Goal: Task Accomplishment & Management: Manage account settings

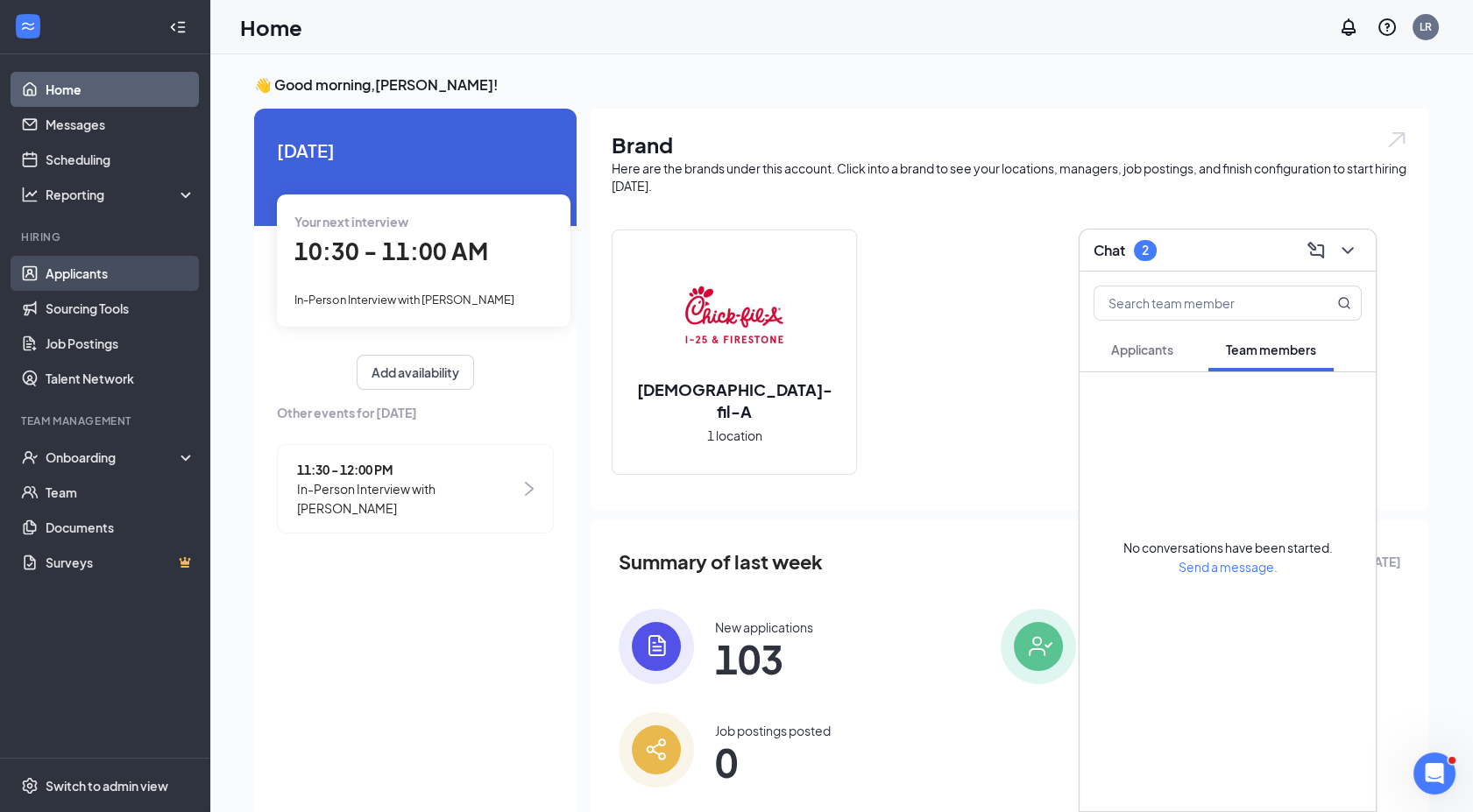
click at [84, 274] on link "Applicants" at bounding box center [120, 274] width 150 height 35
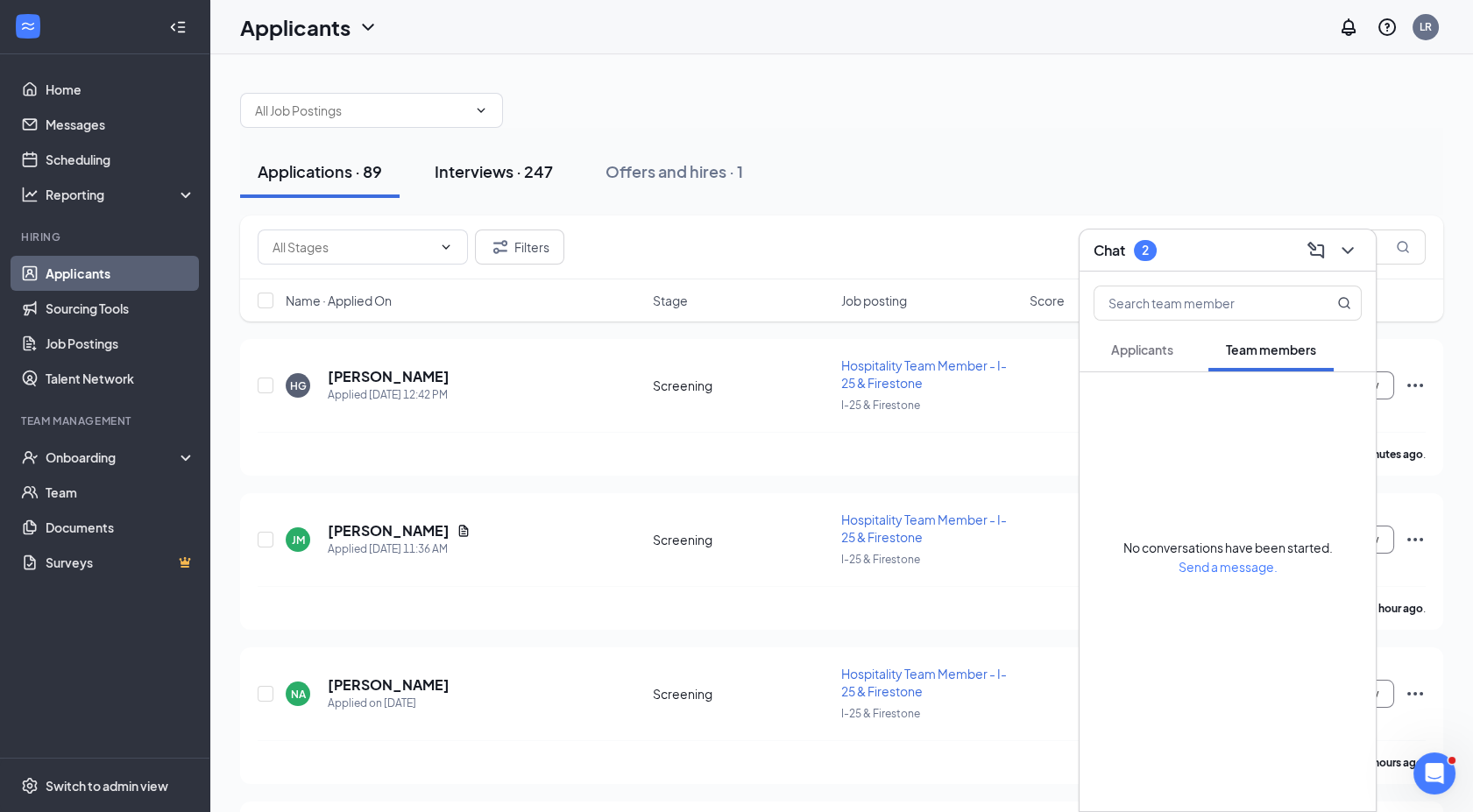
click at [524, 171] on div "Interviews · 247" at bounding box center [493, 171] width 118 height 22
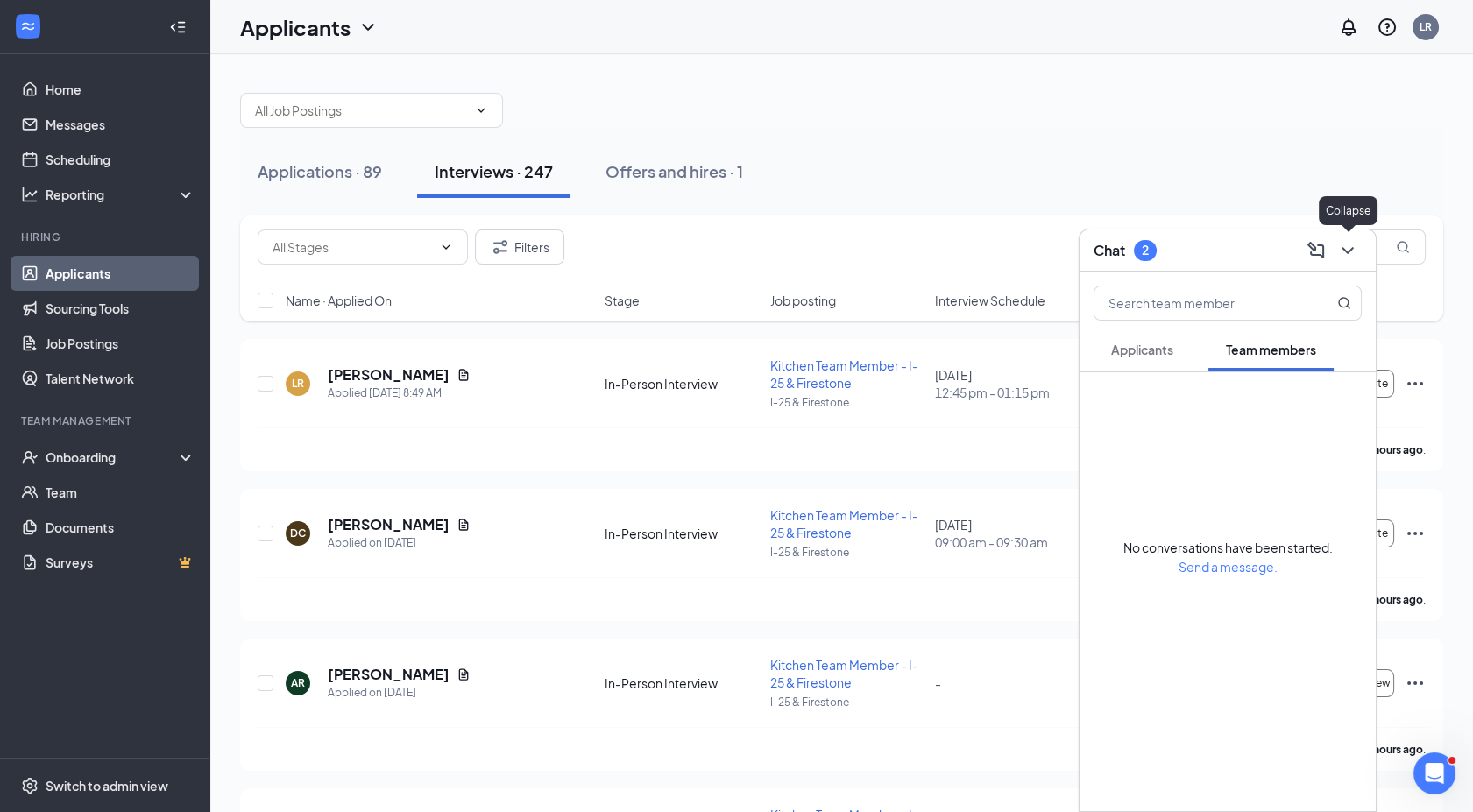
click at [1354, 249] on icon "ChevronDown" at bounding box center [1347, 250] width 21 height 21
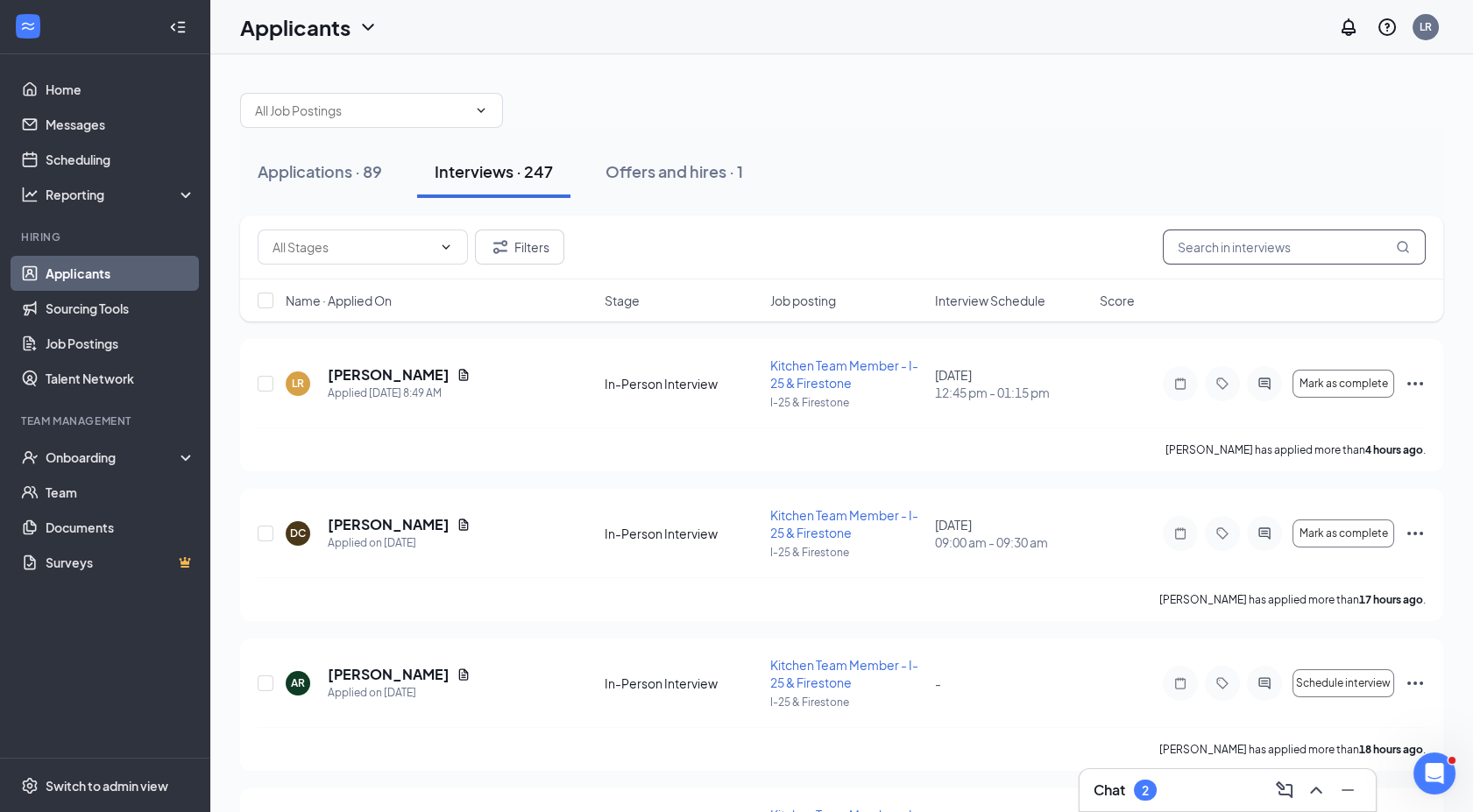
click at [1237, 259] on input "text" at bounding box center [1294, 247] width 263 height 35
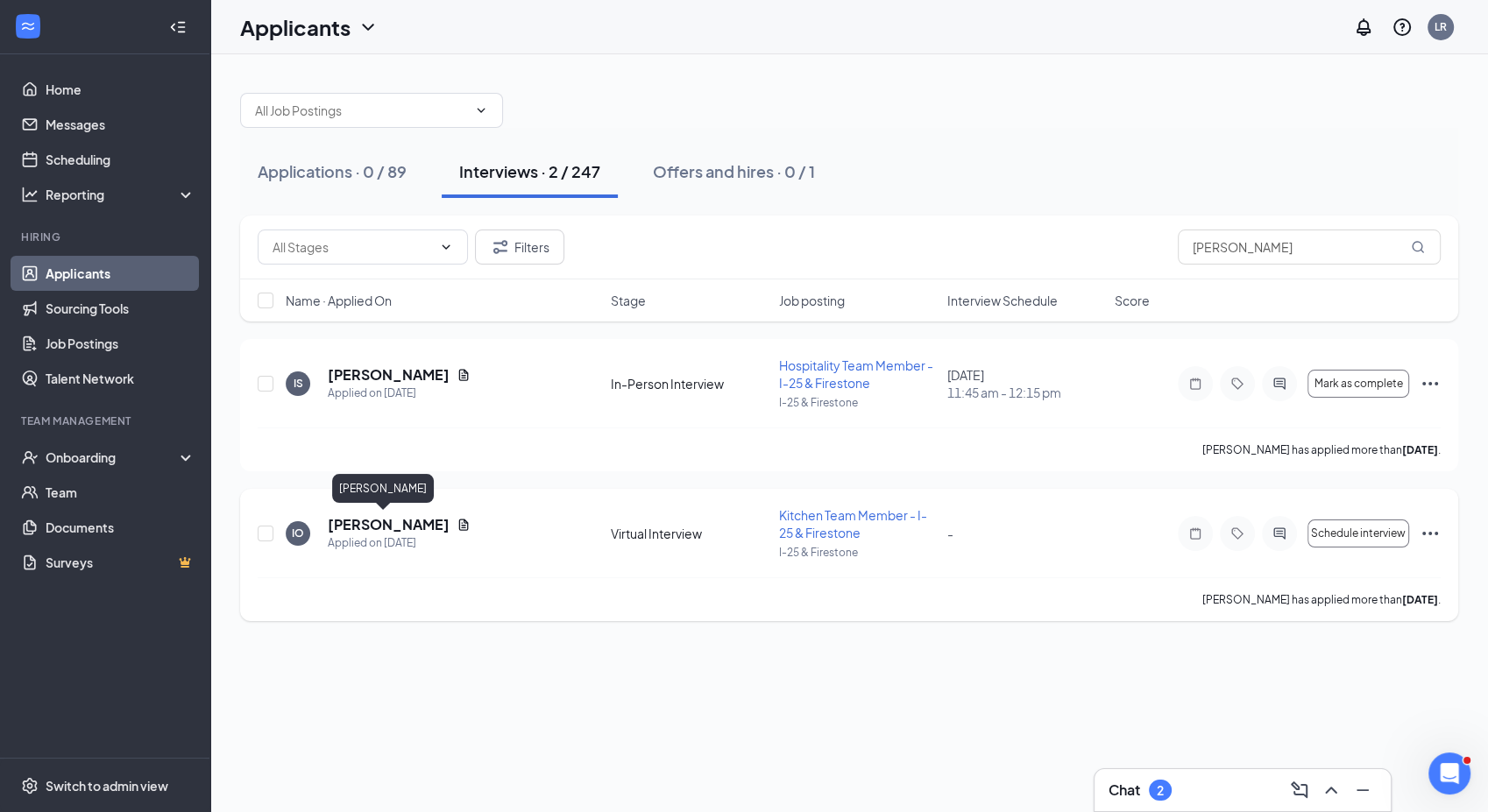
click at [392, 521] on h5 "[PERSON_NAME]" at bounding box center [389, 524] width 122 height 20
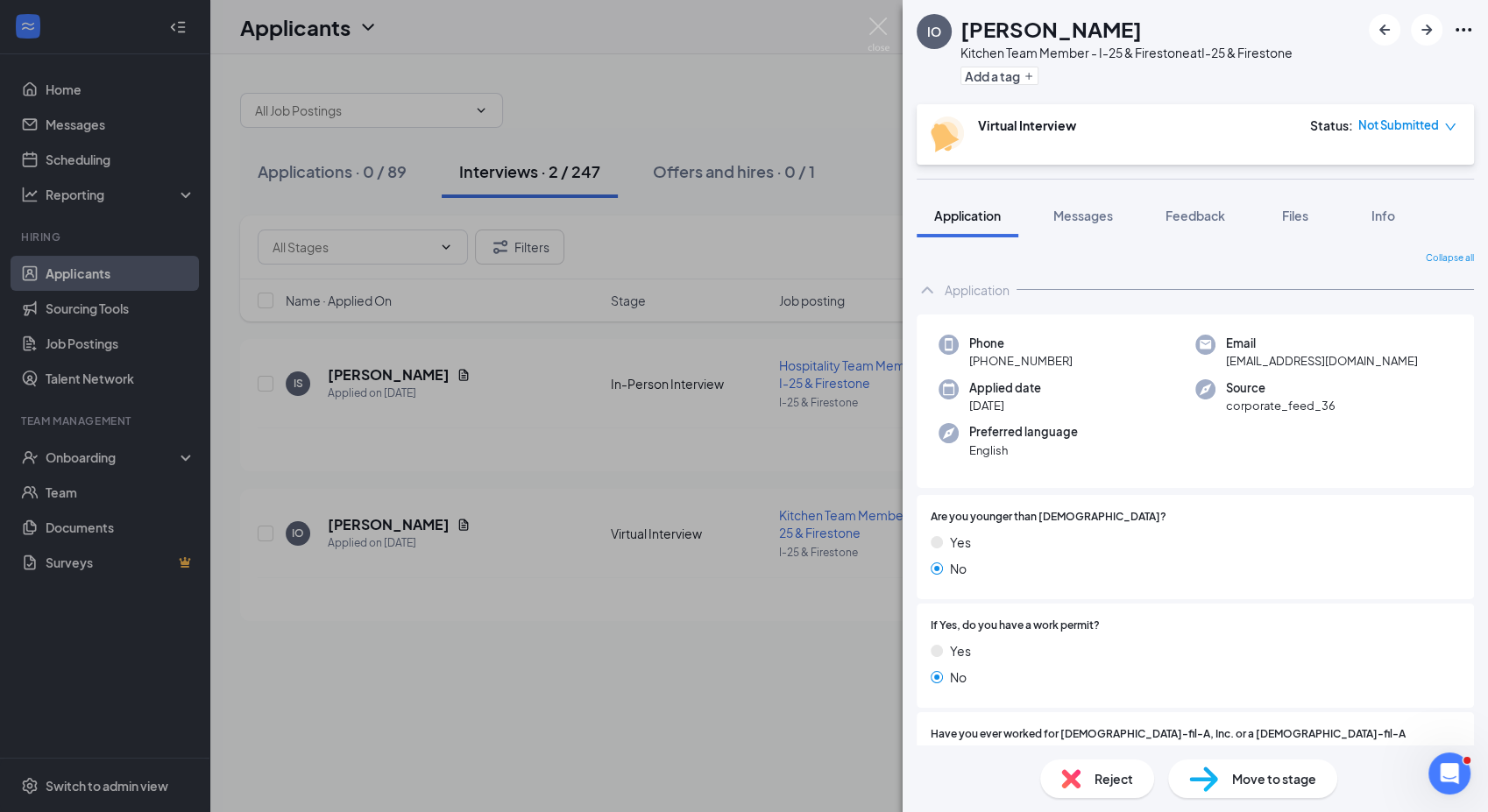
click at [871, 17] on div "IO [PERSON_NAME] Kitchen Team Member - I-25 & Firestone at I-25 & Firestone Add…" at bounding box center [744, 406] width 1488 height 812
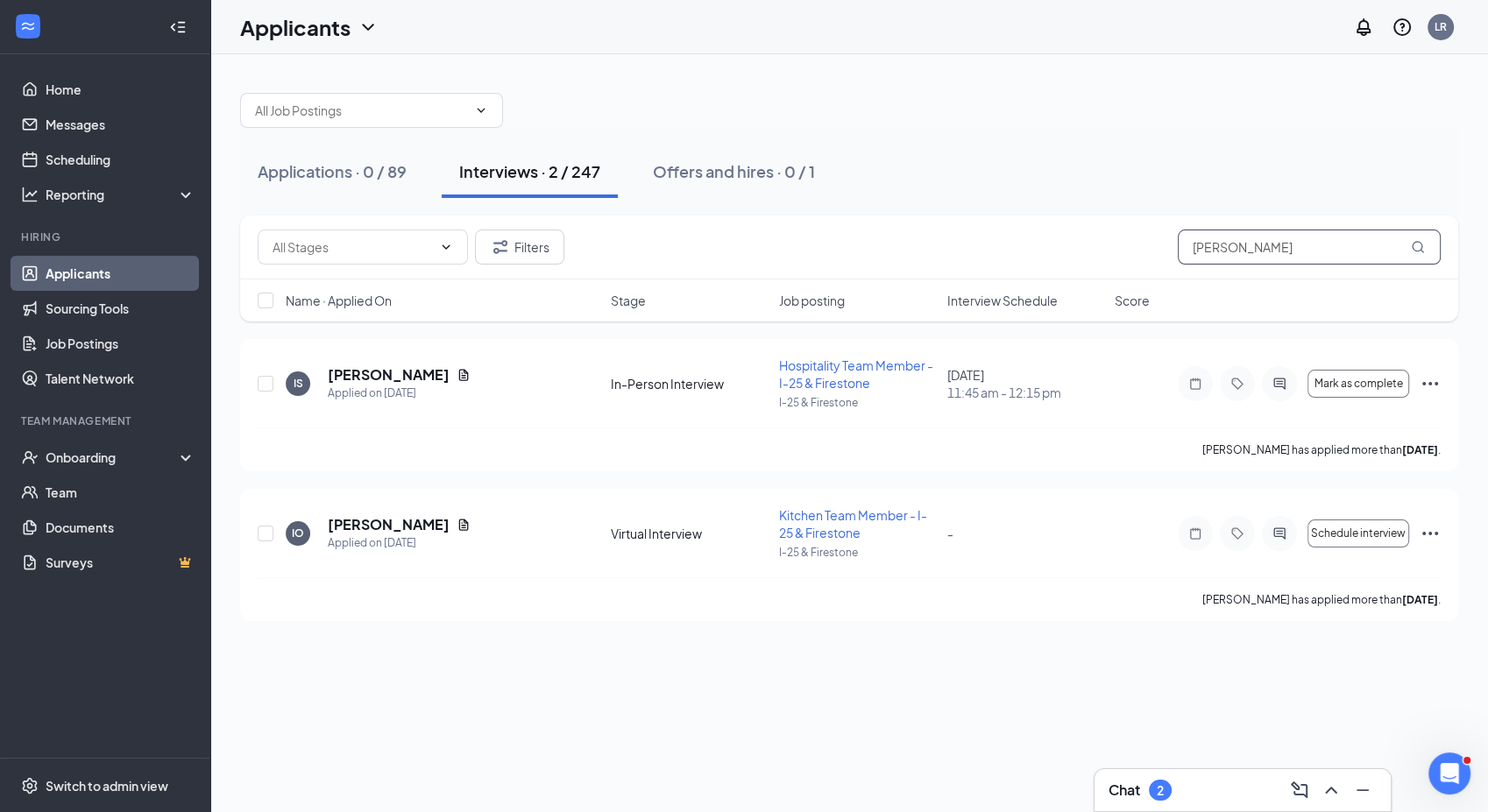
drag, startPoint x: 1097, startPoint y: 266, endPoint x: 1021, endPoint y: 257, distance: 76.5
click at [1021, 257] on div "Filters [PERSON_NAME]" at bounding box center [848, 247] width 1182 height 35
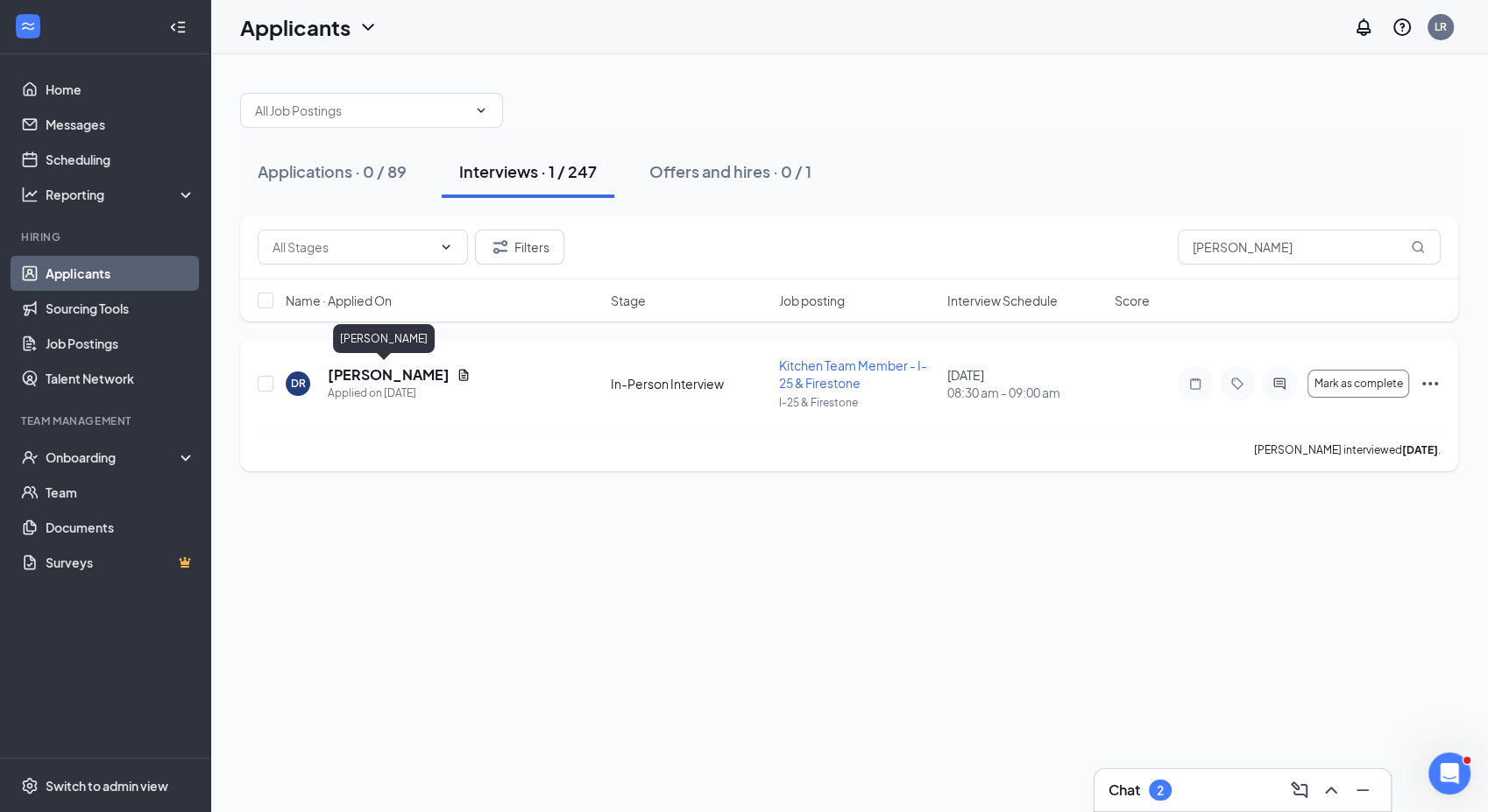
click at [386, 369] on h5 "[PERSON_NAME]" at bounding box center [389, 374] width 122 height 20
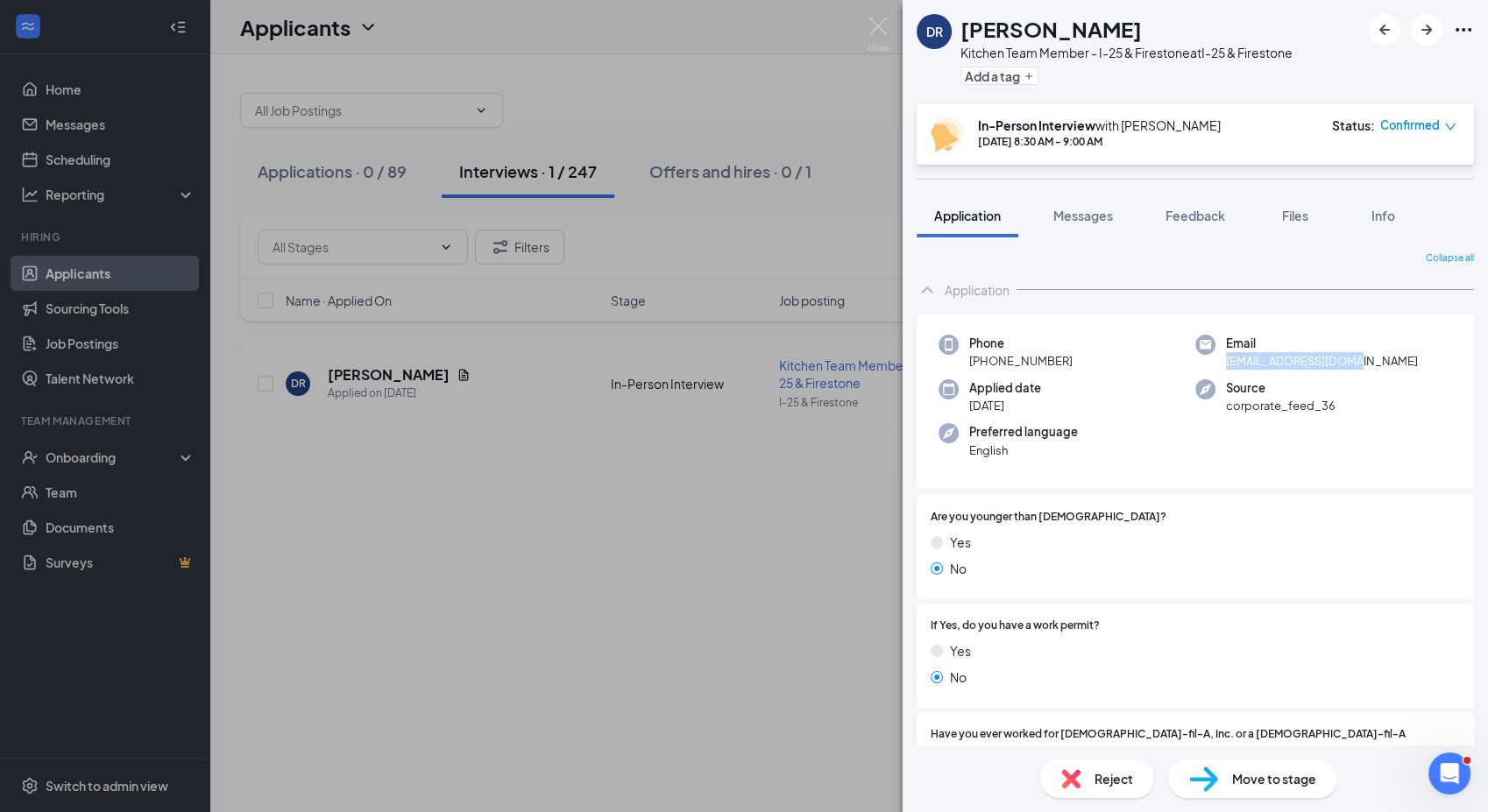
drag, startPoint x: 1217, startPoint y: 362, endPoint x: 1353, endPoint y: 365, distance: 136.0
click at [1353, 365] on div "Email [EMAIL_ADDRESS][DOMAIN_NAME]" at bounding box center [1324, 352] width 257 height 36
copy span "[EMAIL_ADDRESS][DOMAIN_NAME]"
click at [507, 543] on div "[PERSON_NAME] Kitchen Team Member - I-25 & Firestone at I-25 & Firestone Add a …" at bounding box center [744, 406] width 1488 height 812
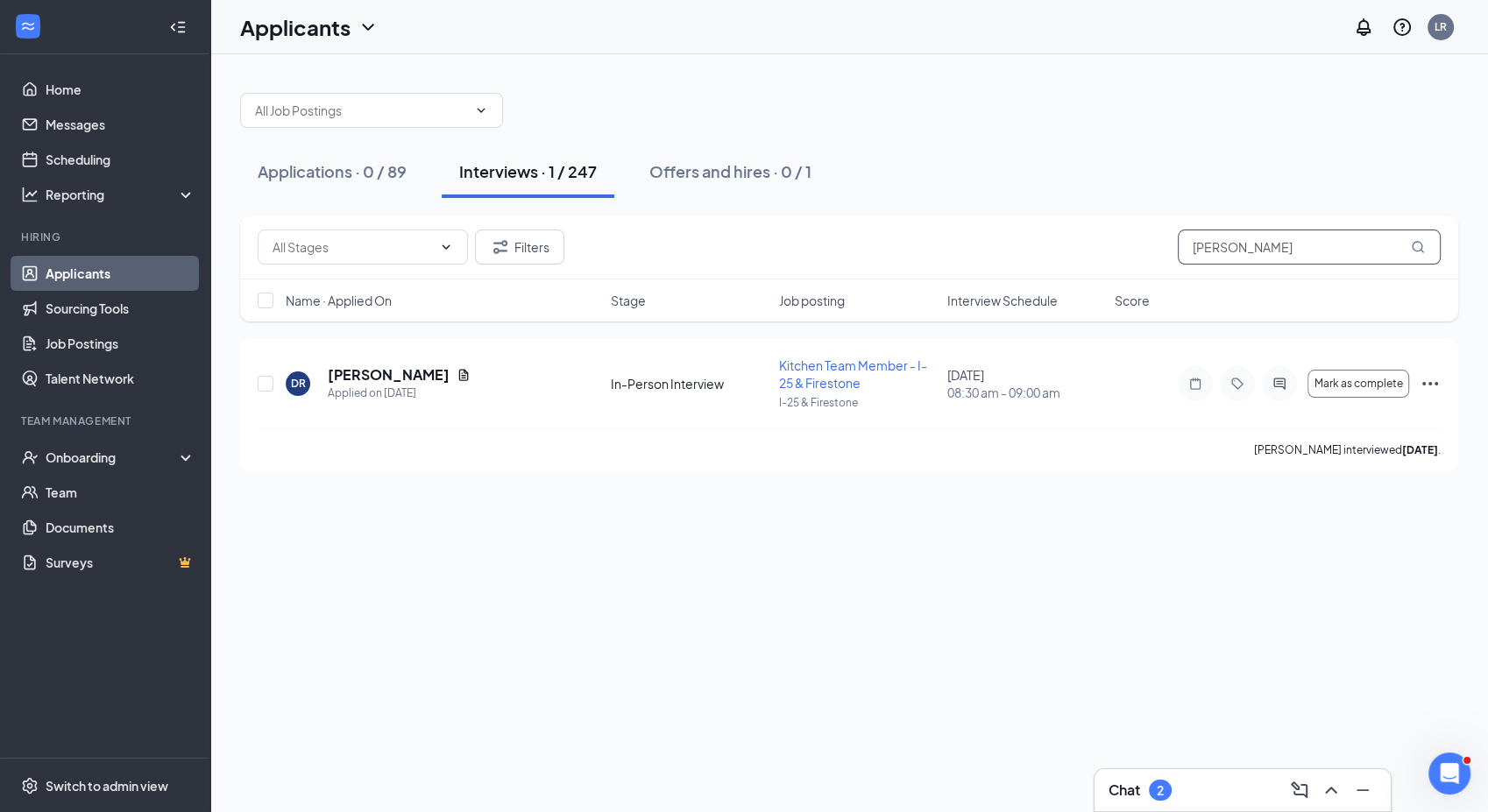
drag, startPoint x: 1264, startPoint y: 234, endPoint x: 1129, endPoint y: 253, distance: 136.3
click at [1129, 253] on div "Filters [PERSON_NAME]" at bounding box center [848, 247] width 1182 height 35
type input "[PERSON_NAME]"
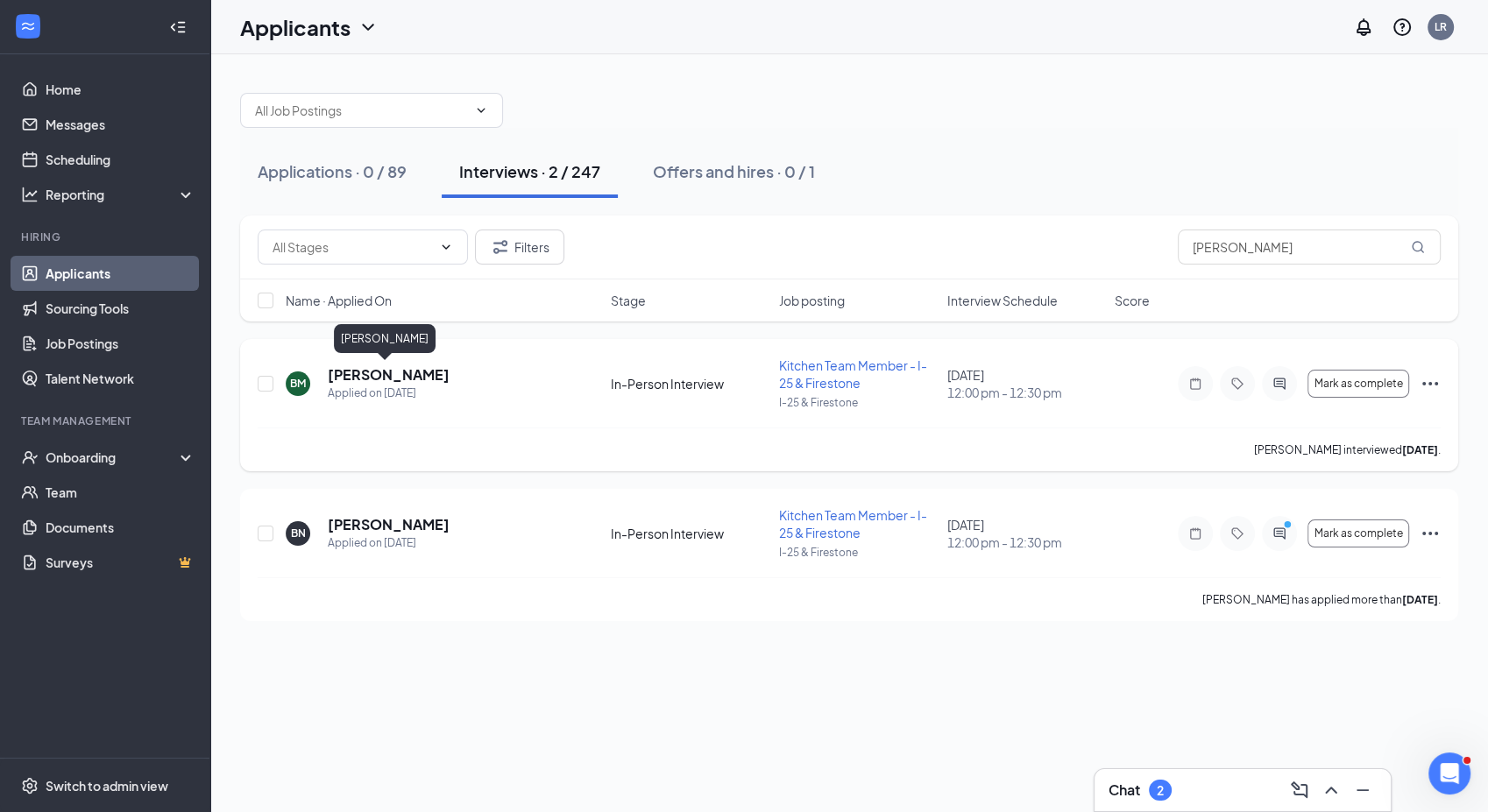
click at [409, 374] on h5 "[PERSON_NAME]" at bounding box center [389, 374] width 122 height 20
